Goal: Information Seeking & Learning: Learn about a topic

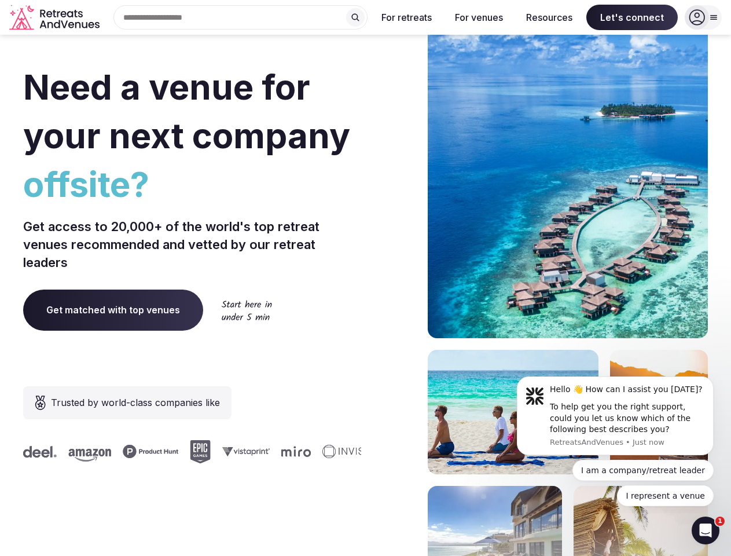
click at [365, 278] on div "Need a venue for your next company offsite? Get access to 20,000+ of the world'…" at bounding box center [365, 346] width 685 height 697
click at [241, 17] on div "Search Popular Destinations [GEOGRAPHIC_DATA], [GEOGRAPHIC_DATA] [GEOGRAPHIC_DA…" at bounding box center [235, 17] width 263 height 24
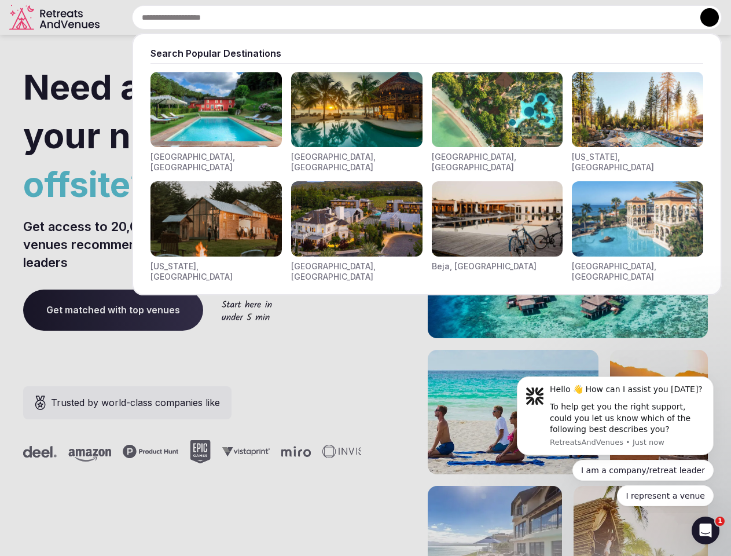
click at [355, 17] on input "text" at bounding box center [427, 17] width 590 height 24
click at [407, 17] on input "text" at bounding box center [427, 17] width 590 height 24
click at [479, 17] on input "text" at bounding box center [427, 17] width 590 height 24
click at [549, 17] on input "text" at bounding box center [427, 17] width 590 height 24
click at [632, 17] on input "text" at bounding box center [427, 17] width 590 height 24
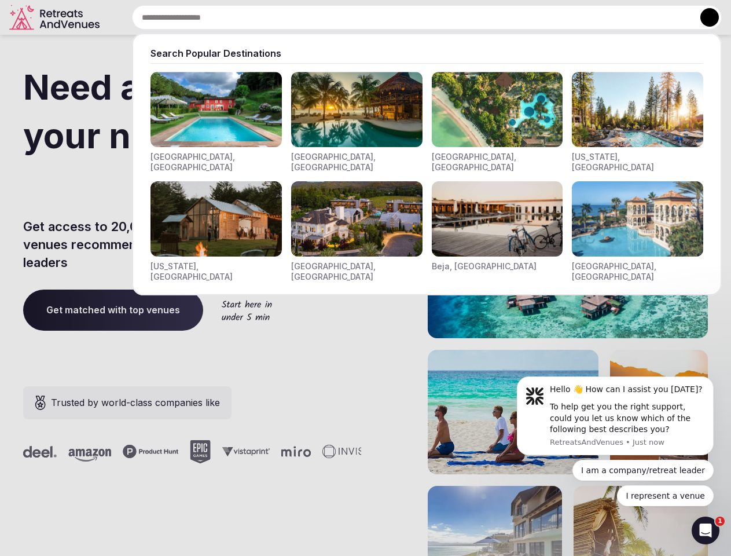
click at [703, 17] on button at bounding box center [709, 17] width 19 height 19
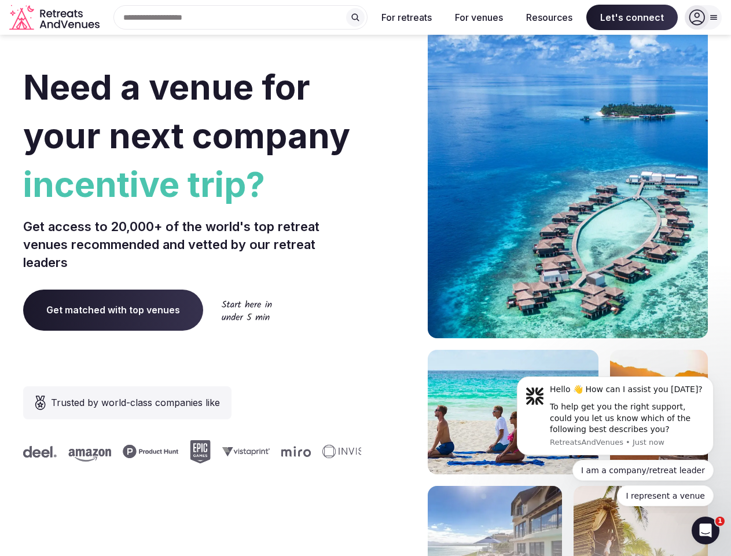
click at [615, 416] on div "To help get you the right support, could you let us know which of the following…" at bounding box center [627, 418] width 155 height 34
